Goal: Transaction & Acquisition: Purchase product/service

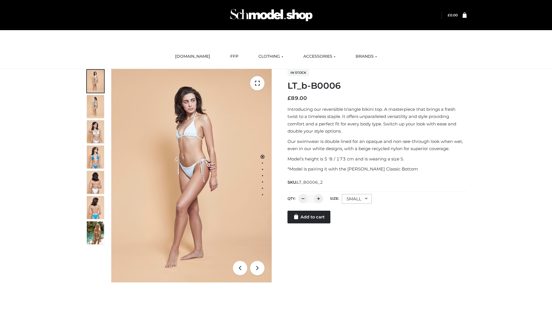
click at [309, 224] on link "Add to cart" at bounding box center [308, 217] width 43 height 13
